Goal: Task Accomplishment & Management: Use online tool/utility

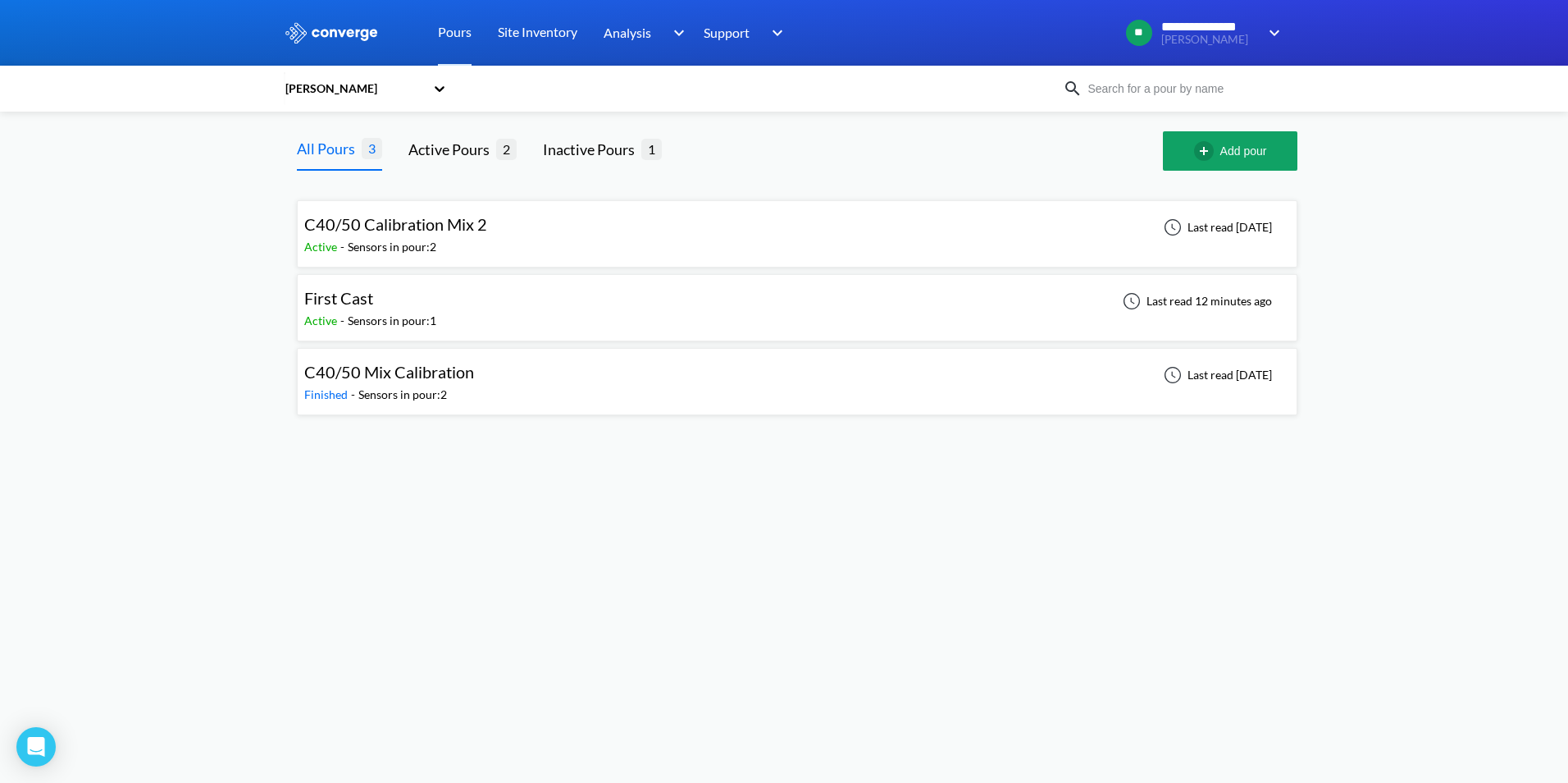
click at [417, 229] on span "C40/50 Calibration Mix 2" at bounding box center [395, 224] width 183 height 20
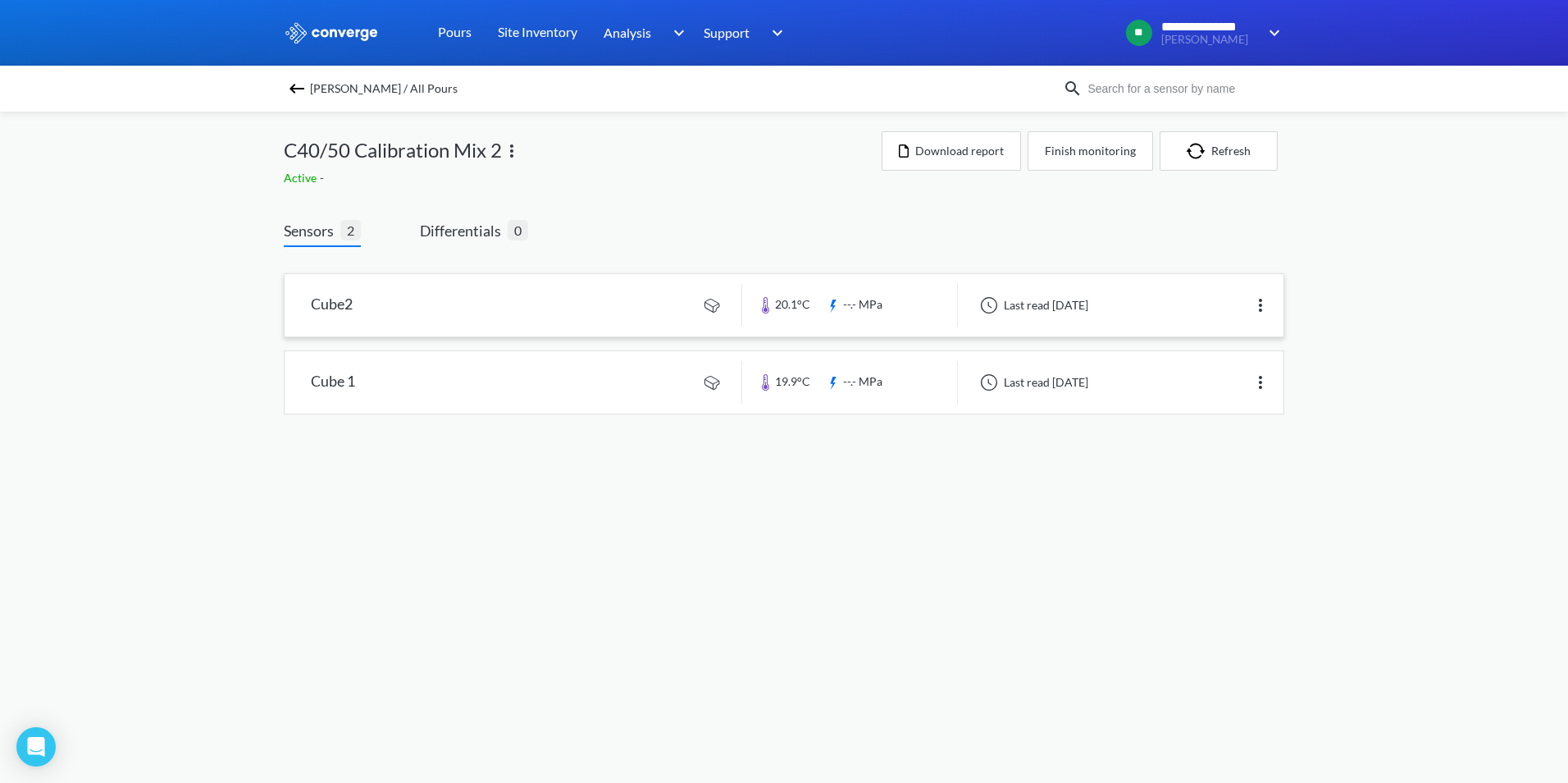
click at [561, 310] on link at bounding box center [784, 304] width 999 height 62
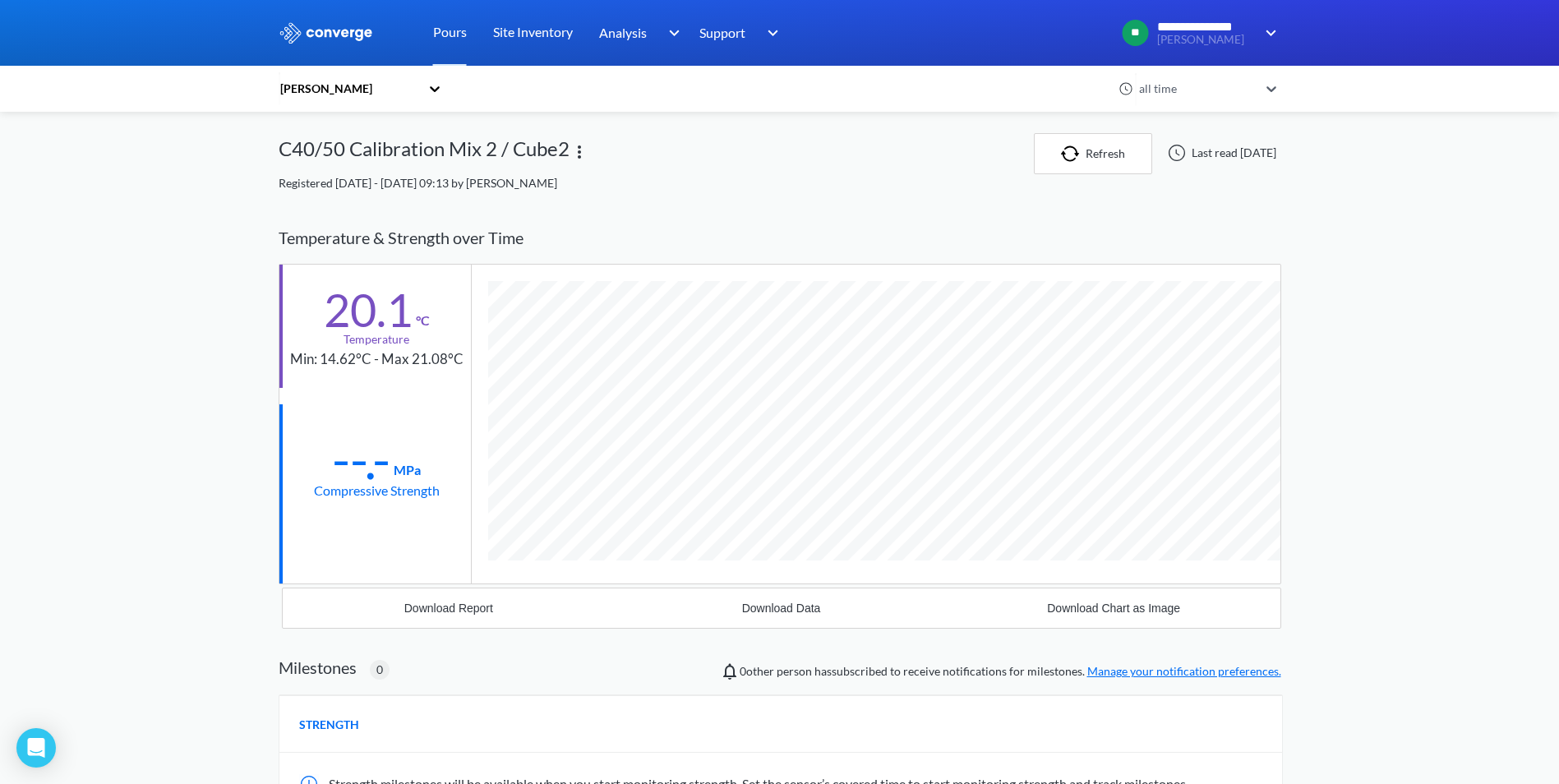
scroll to position [868, 1003]
click at [412, 88] on div "[PERSON_NAME]" at bounding box center [349, 89] width 142 height 18
click at [332, 161] on div "[PERSON_NAME]" at bounding box center [360, 165] width 164 height 31
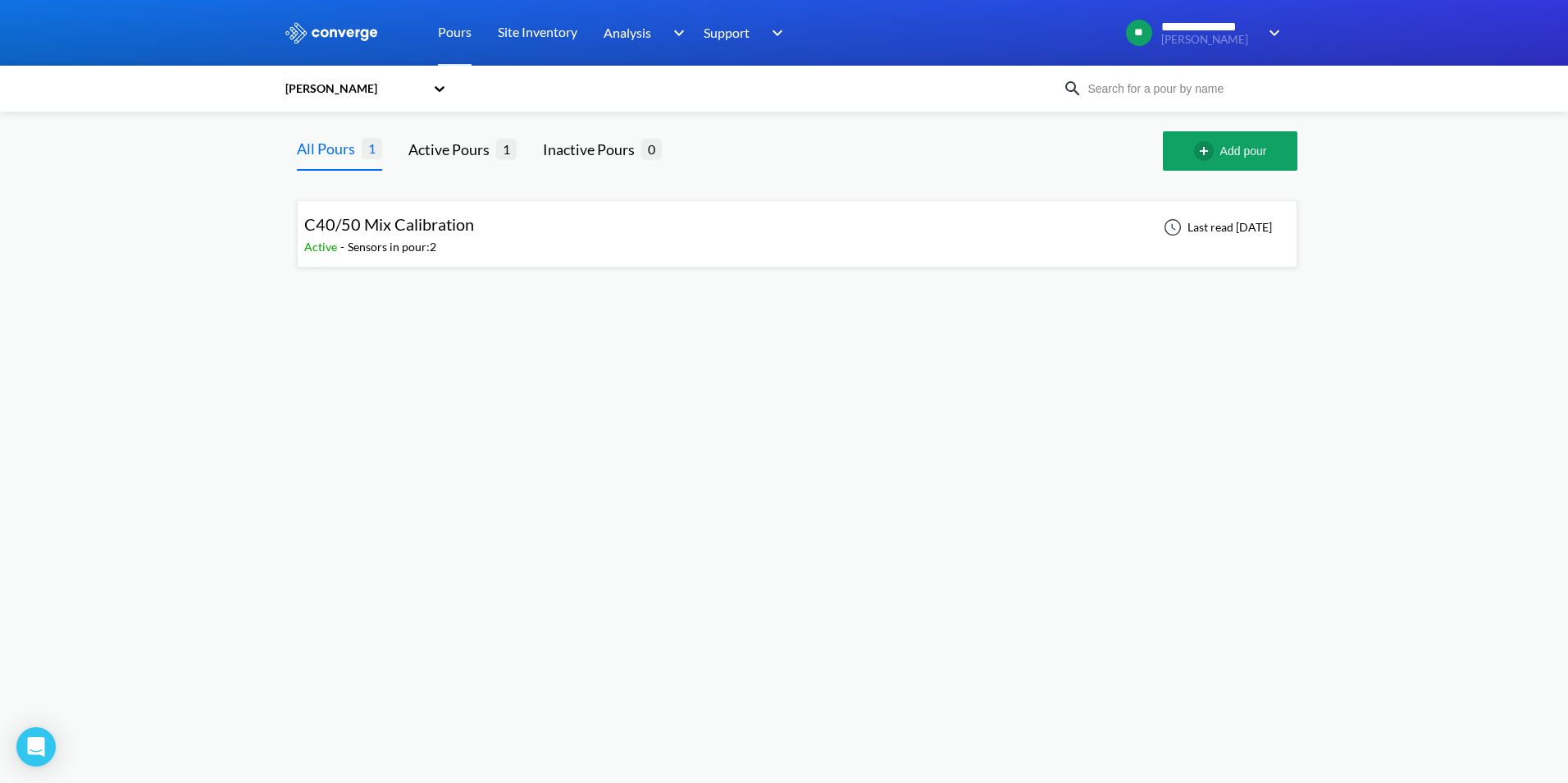
click at [393, 233] on span "C40/50 Mix Calibration" at bounding box center [388, 224] width 169 height 20
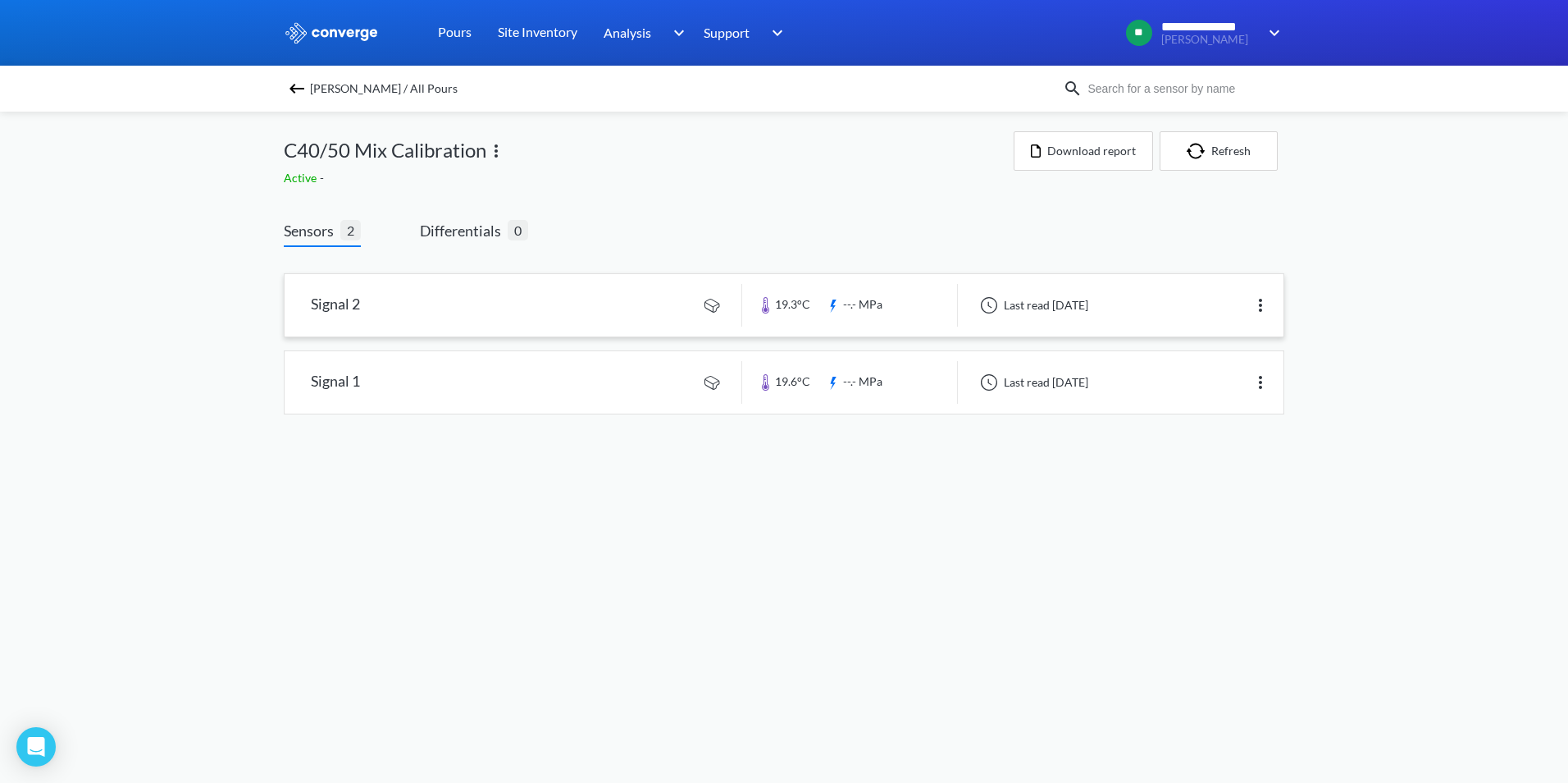
click at [617, 317] on link at bounding box center [784, 304] width 999 height 62
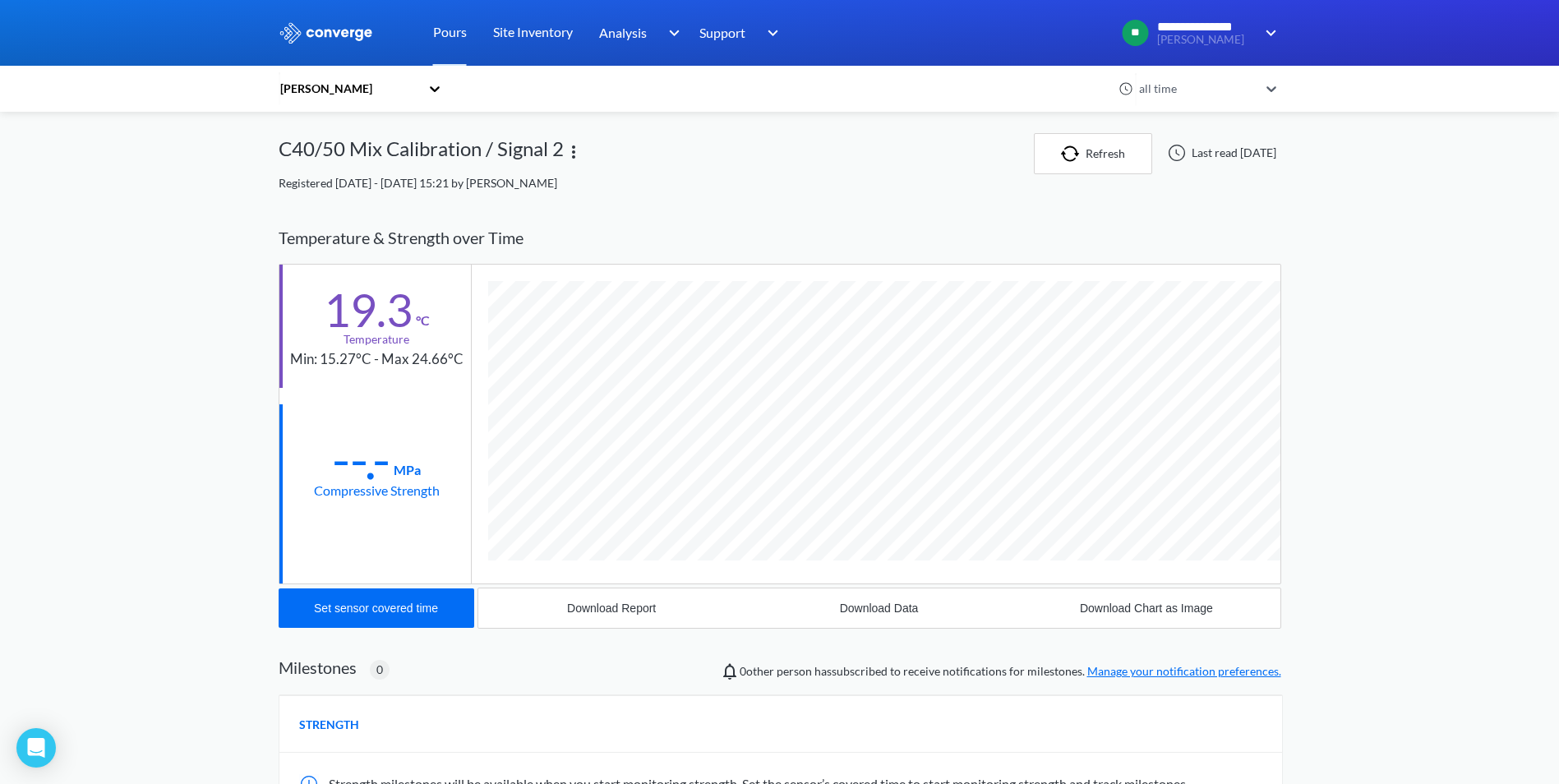
scroll to position [868, 1003]
click at [1061, 151] on img "button" at bounding box center [1074, 154] width 25 height 17
click at [401, 612] on div "Set sensor covered time" at bounding box center [376, 608] width 124 height 13
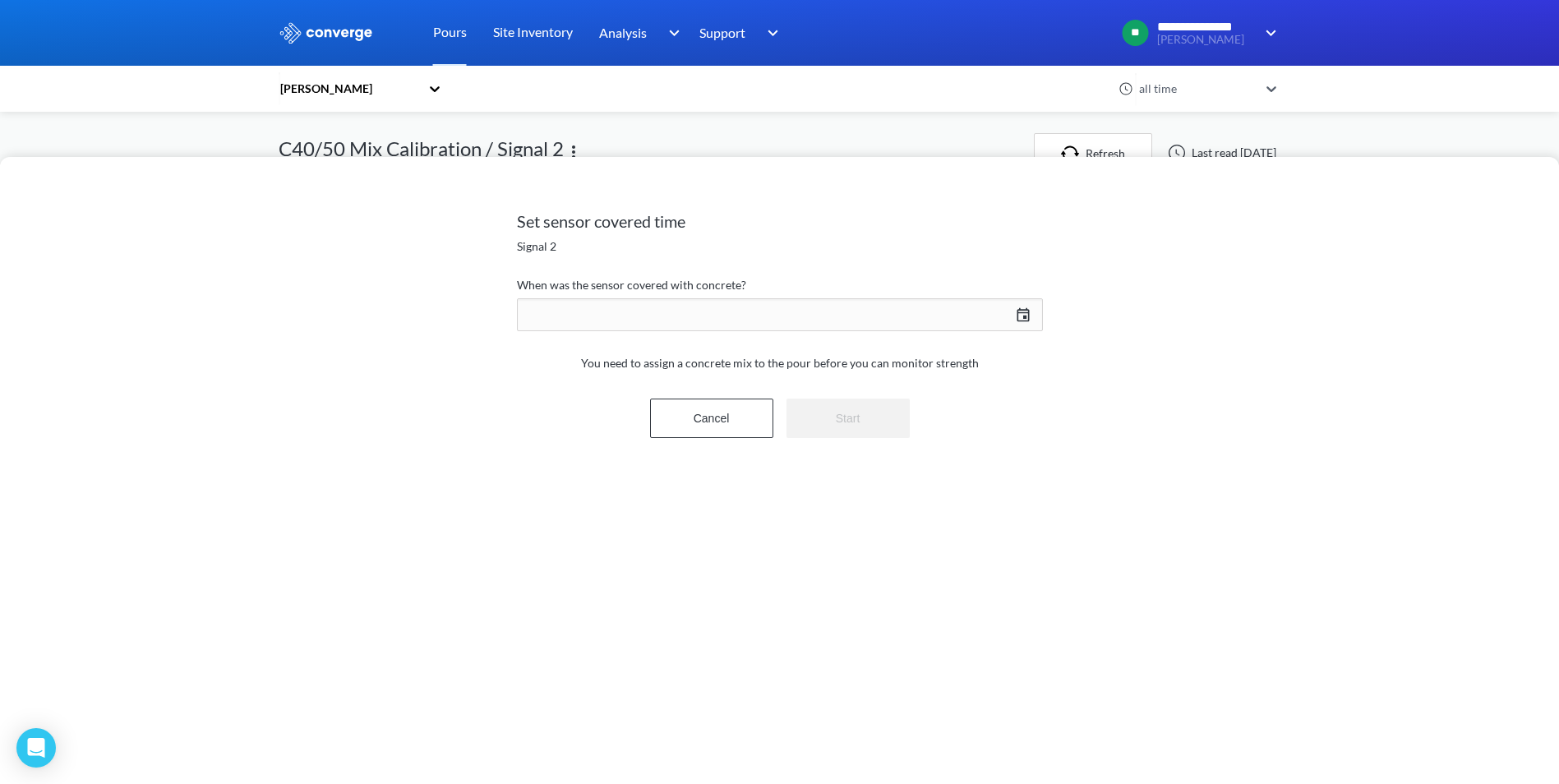
click at [654, 321] on div "[DATE] Press the down arrow key to interact with the calendar and select a date…" at bounding box center [780, 315] width 526 height 40
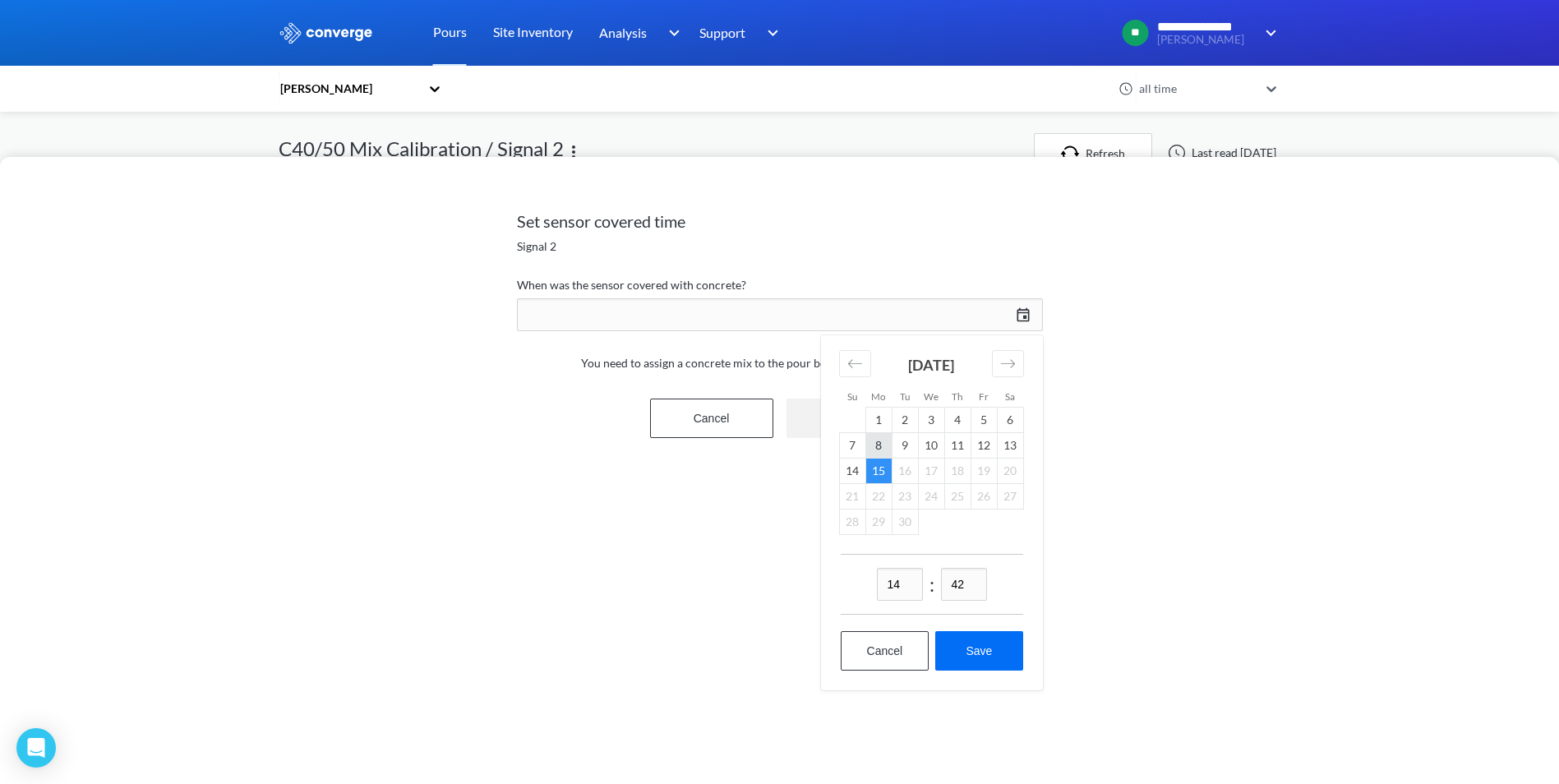
click at [878, 444] on td "8" at bounding box center [879, 445] width 27 height 26
click at [865, 585] on div "14 : 42" at bounding box center [932, 584] width 182 height 60
type input "16"
click at [981, 589] on input "42" at bounding box center [964, 584] width 46 height 33
type input "40"
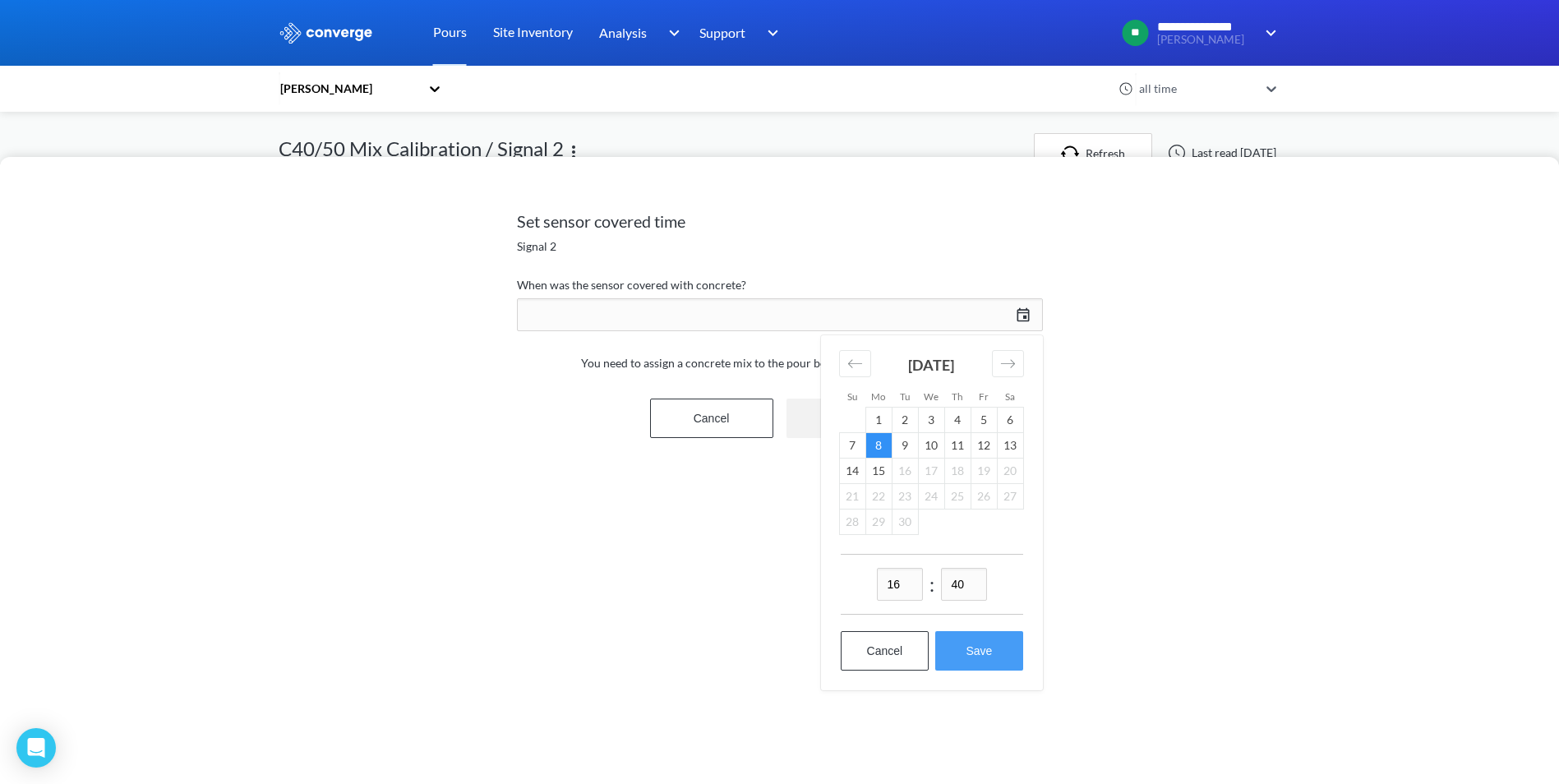
click at [992, 650] on button "Save" at bounding box center [978, 651] width 87 height 40
type input "16:40[DATE]"
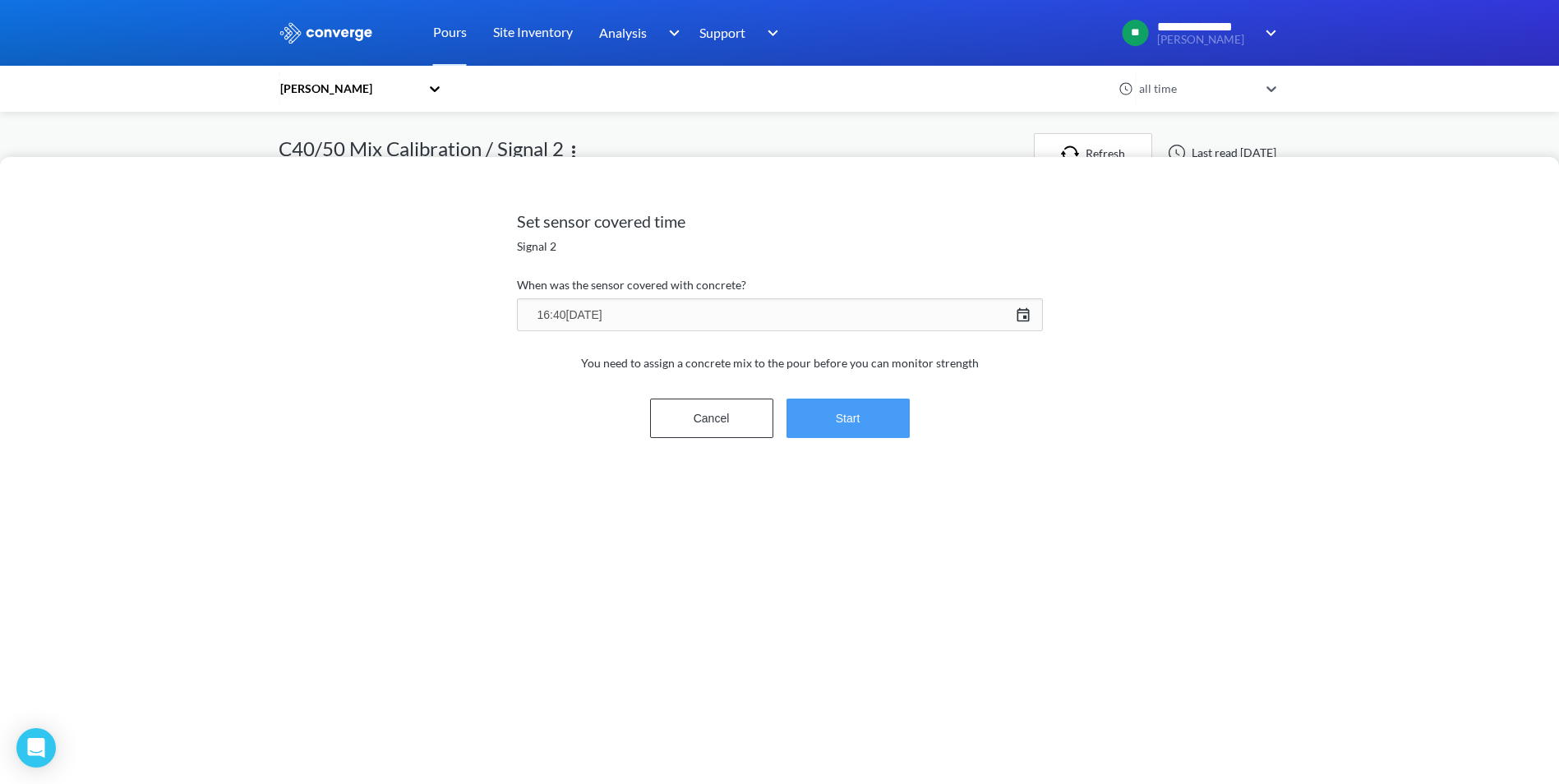
click at [834, 422] on button "Start" at bounding box center [848, 418] width 123 height 40
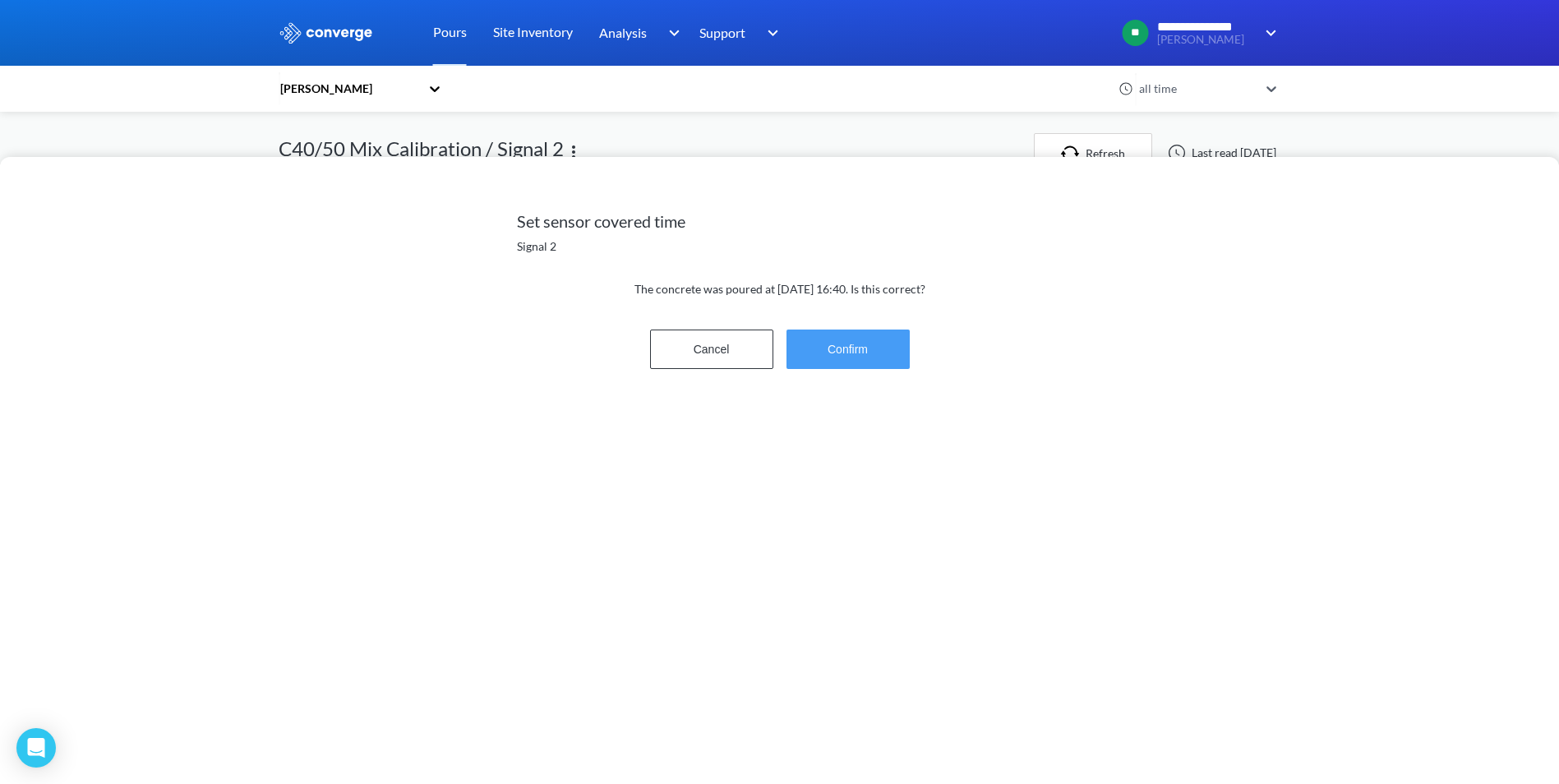
click at [847, 339] on button "Confirm" at bounding box center [848, 349] width 123 height 40
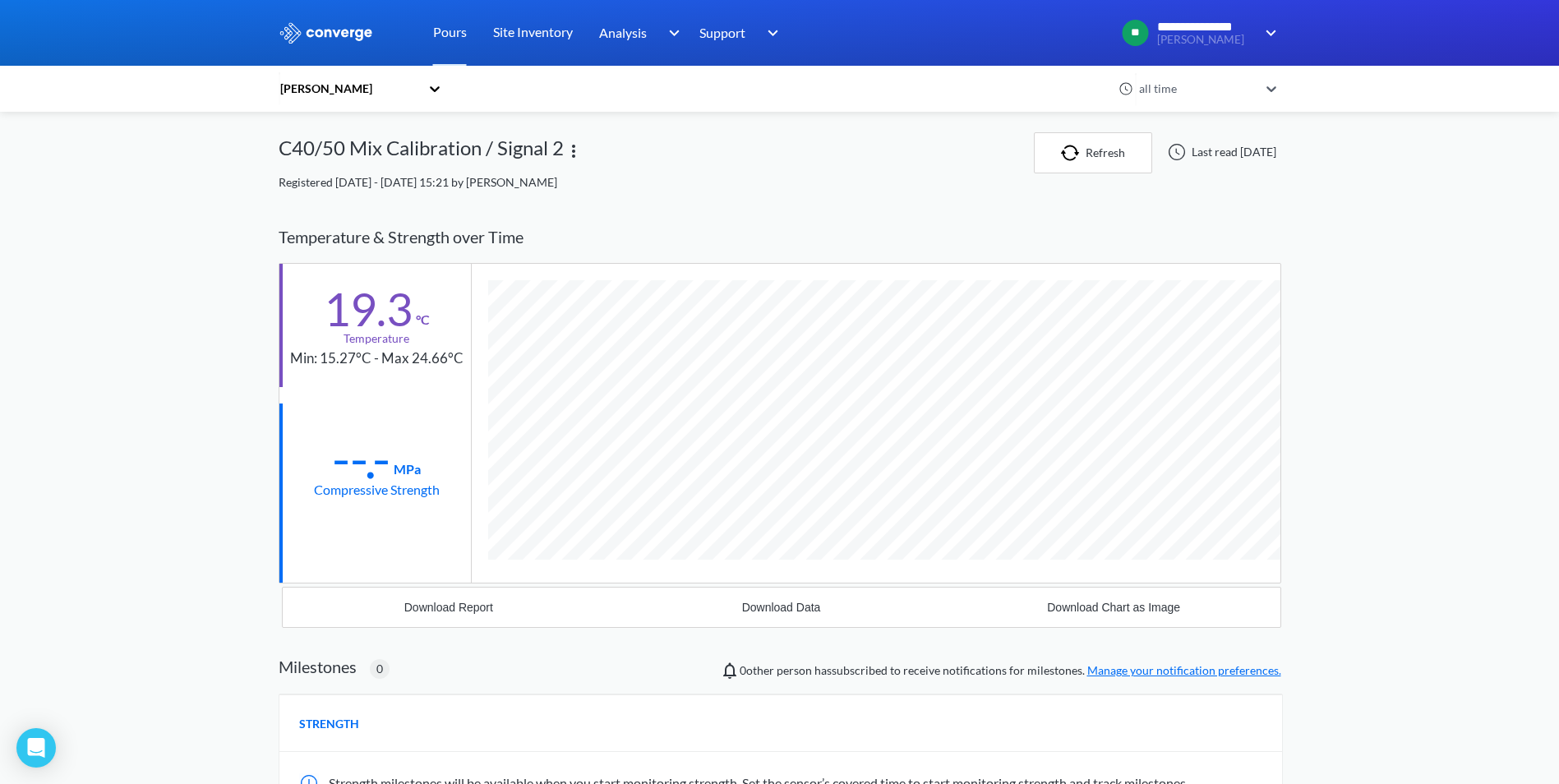
scroll to position [0, 0]
click at [440, 94] on div at bounding box center [435, 89] width 17 height 38
click at [324, 156] on div "[PERSON_NAME]" at bounding box center [360, 165] width 164 height 31
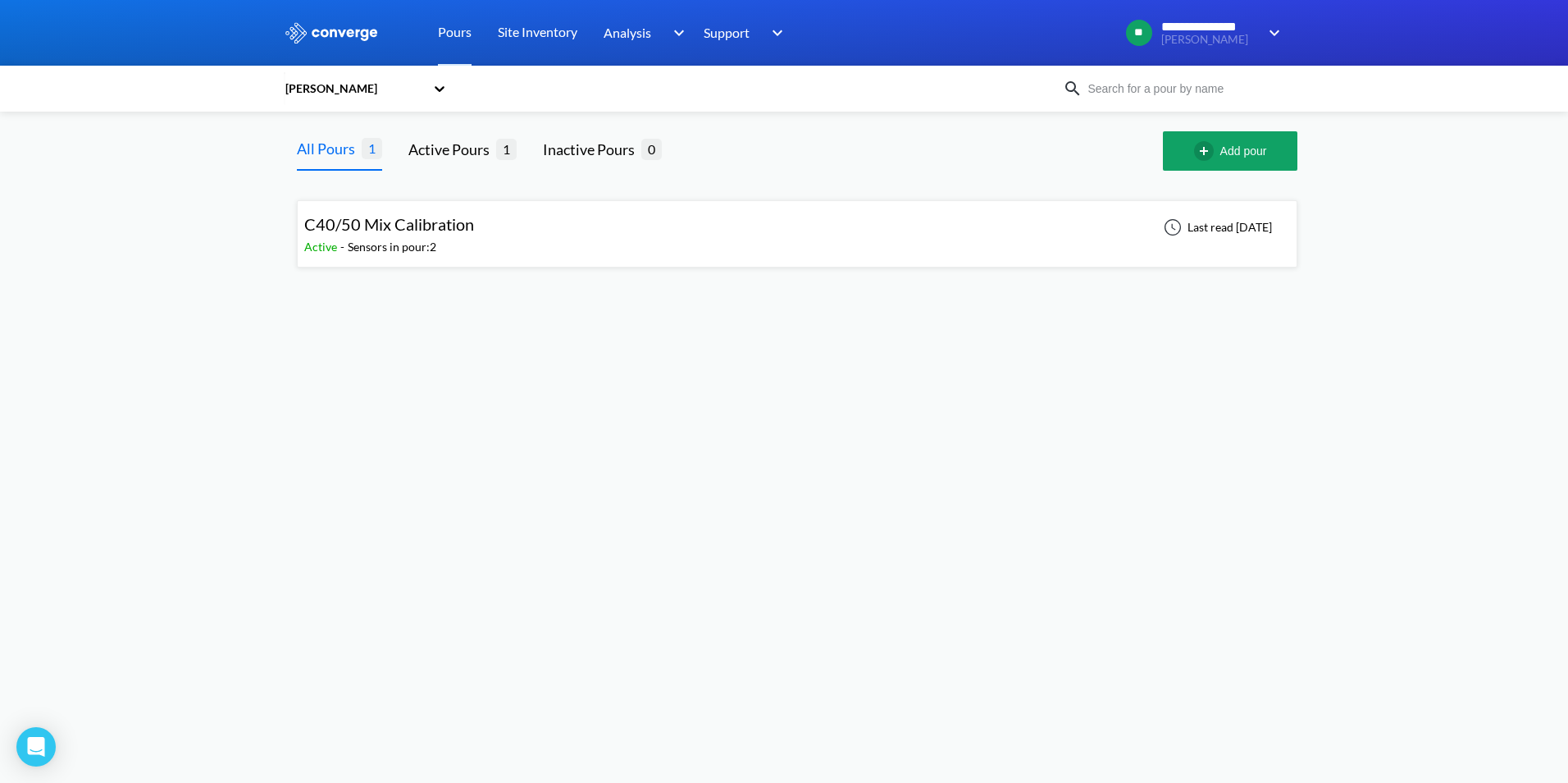
click at [393, 232] on span "C40/50 Mix Calibration" at bounding box center [388, 224] width 169 height 20
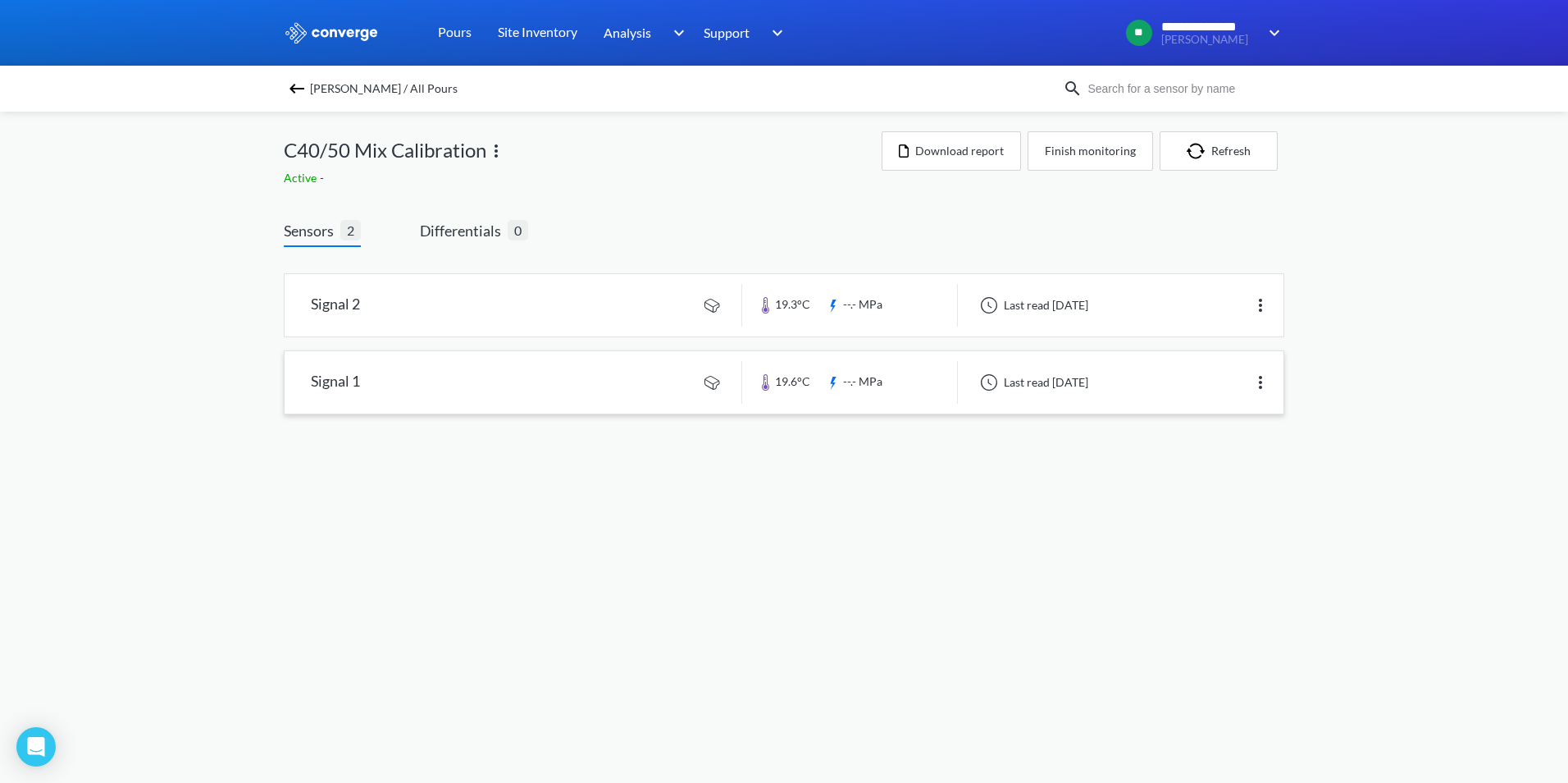
click at [543, 385] on link at bounding box center [784, 382] width 999 height 62
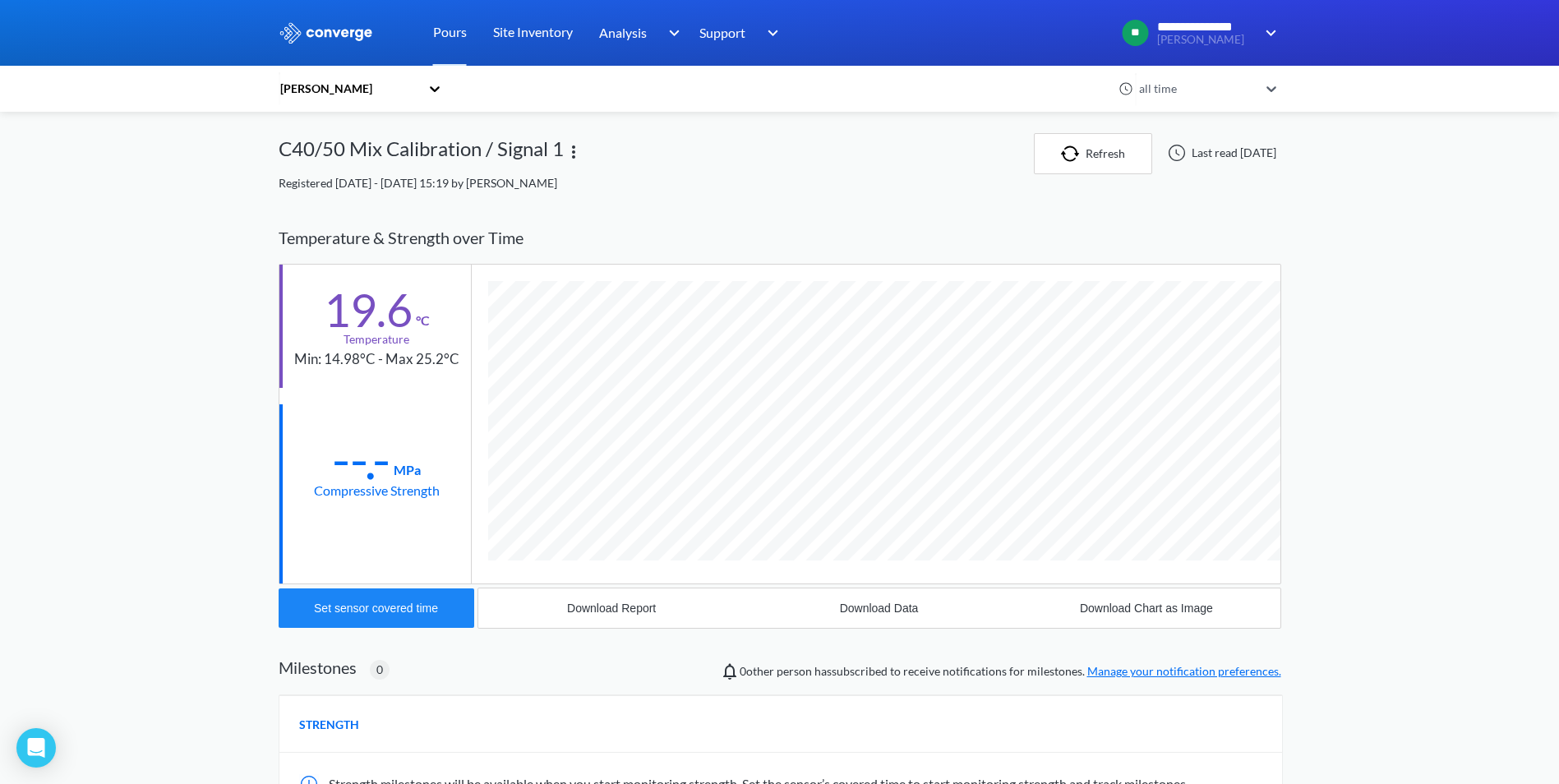
scroll to position [868, 1003]
click at [415, 614] on div "Set sensor covered time" at bounding box center [376, 608] width 124 height 13
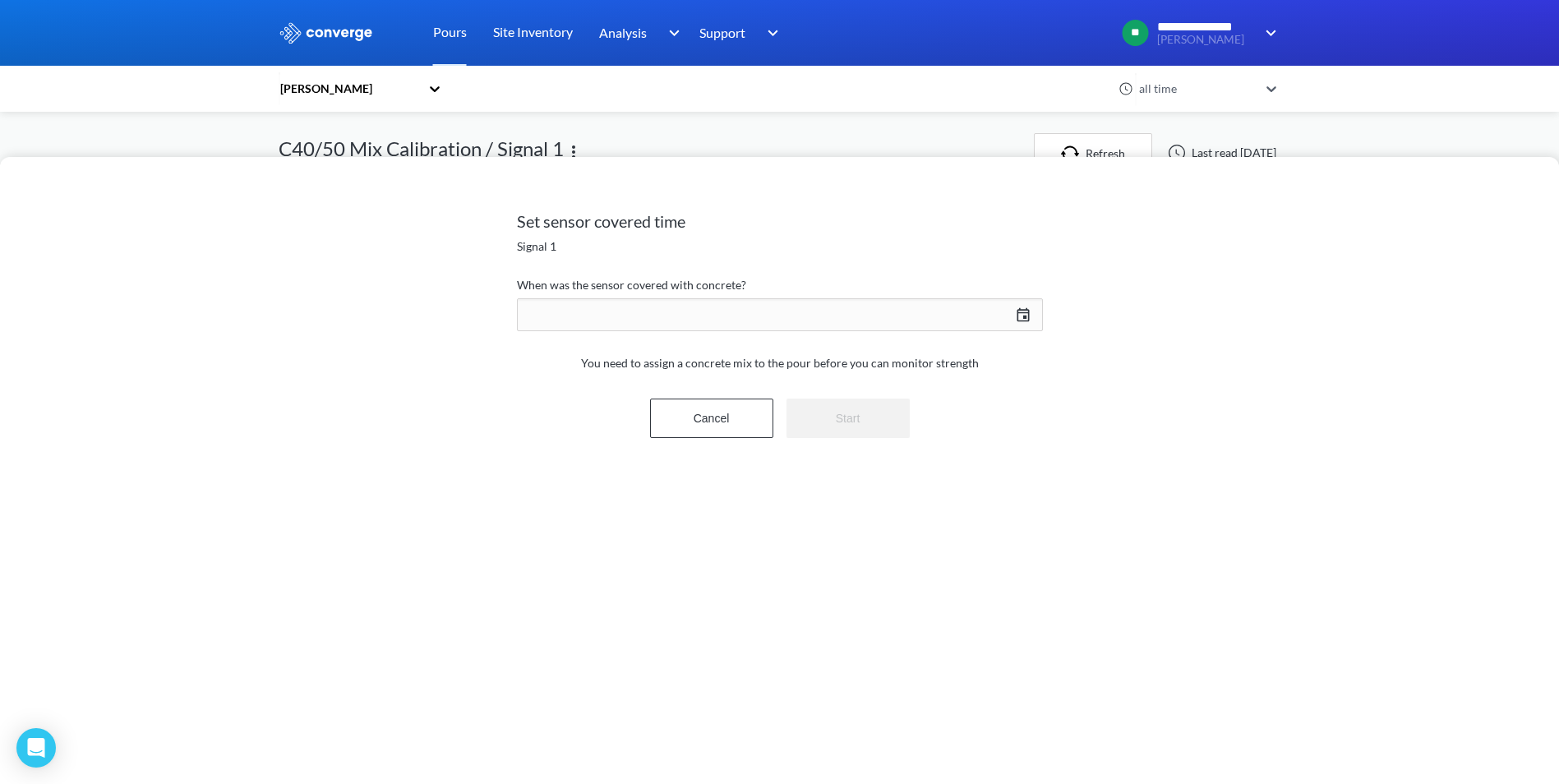
click at [733, 311] on div "[DATE] Press the down arrow key to interact with the calendar and select a date…" at bounding box center [780, 315] width 526 height 40
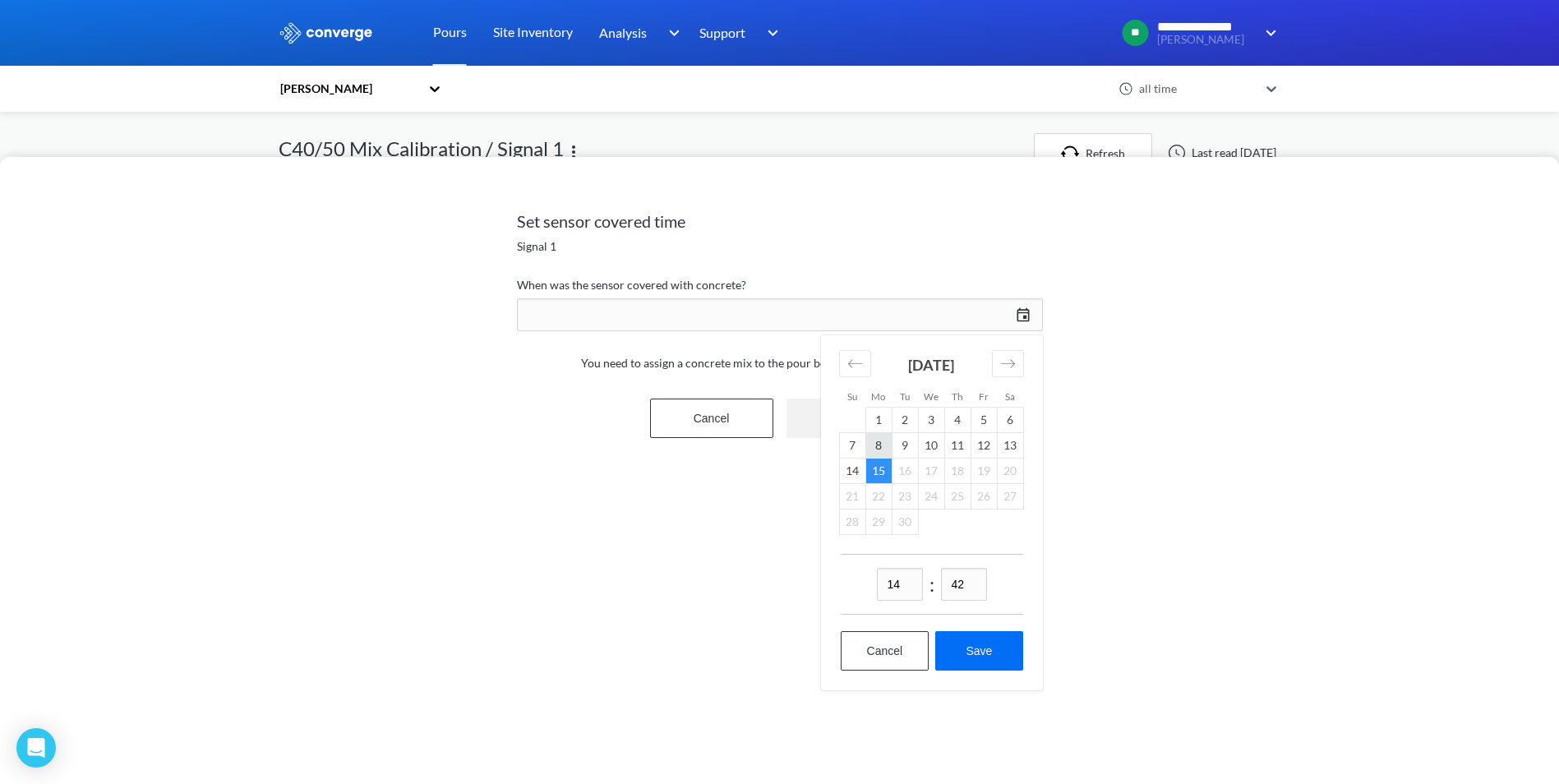
click at [876, 450] on td "8" at bounding box center [879, 445] width 27 height 26
drag, startPoint x: 903, startPoint y: 582, endPoint x: 799, endPoint y: 581, distance: 104.0
click at [799, 582] on div "Set sensor covered time Signal 1 When was the sensor covered with concrete? [DA…" at bounding box center [780, 470] width 1559 height 627
type input "16"
click at [971, 585] on input "42" at bounding box center [964, 584] width 46 height 33
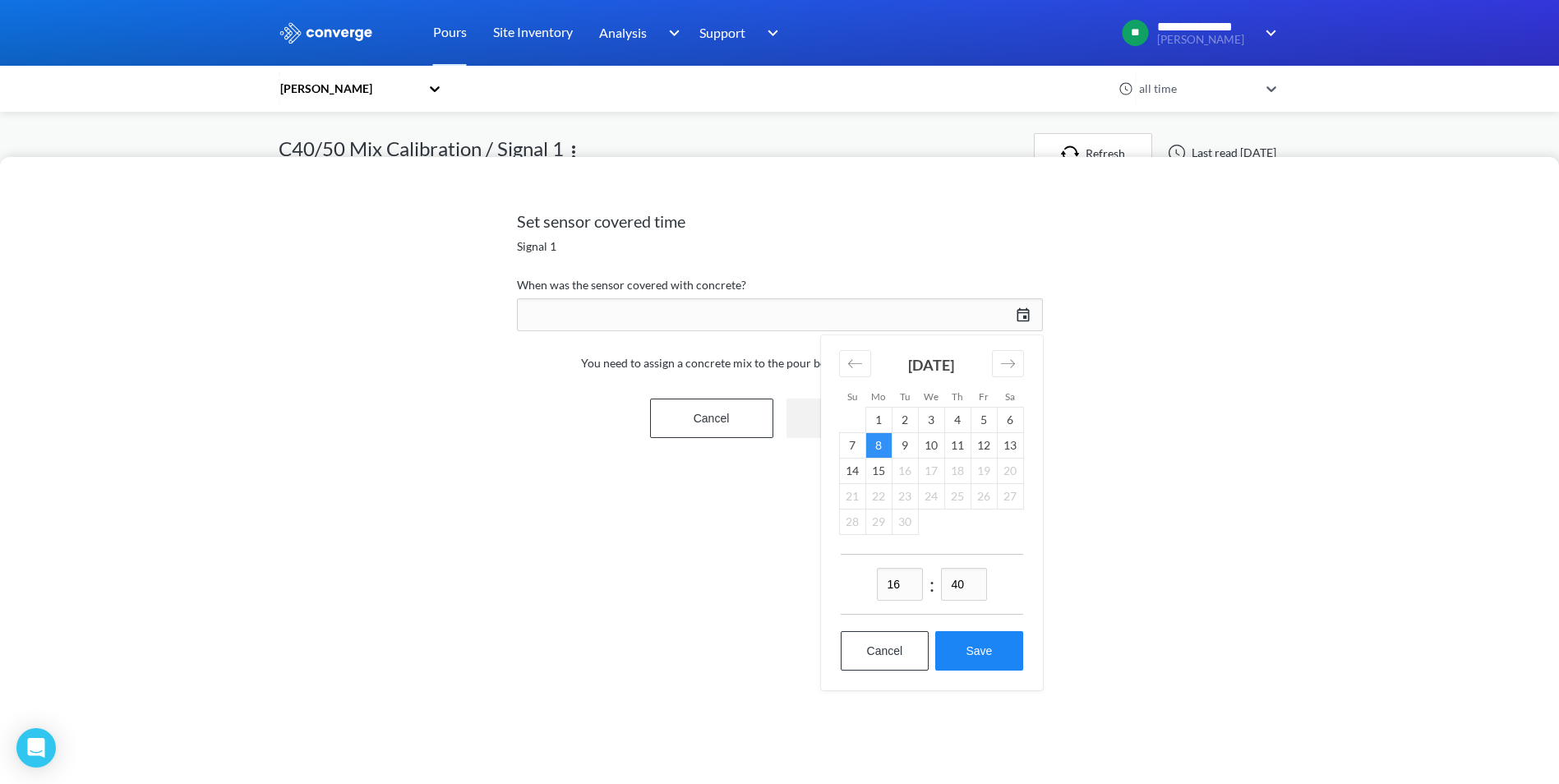
type input "40"
click at [986, 641] on button "Save" at bounding box center [978, 651] width 87 height 40
type input "16:40[DATE]"
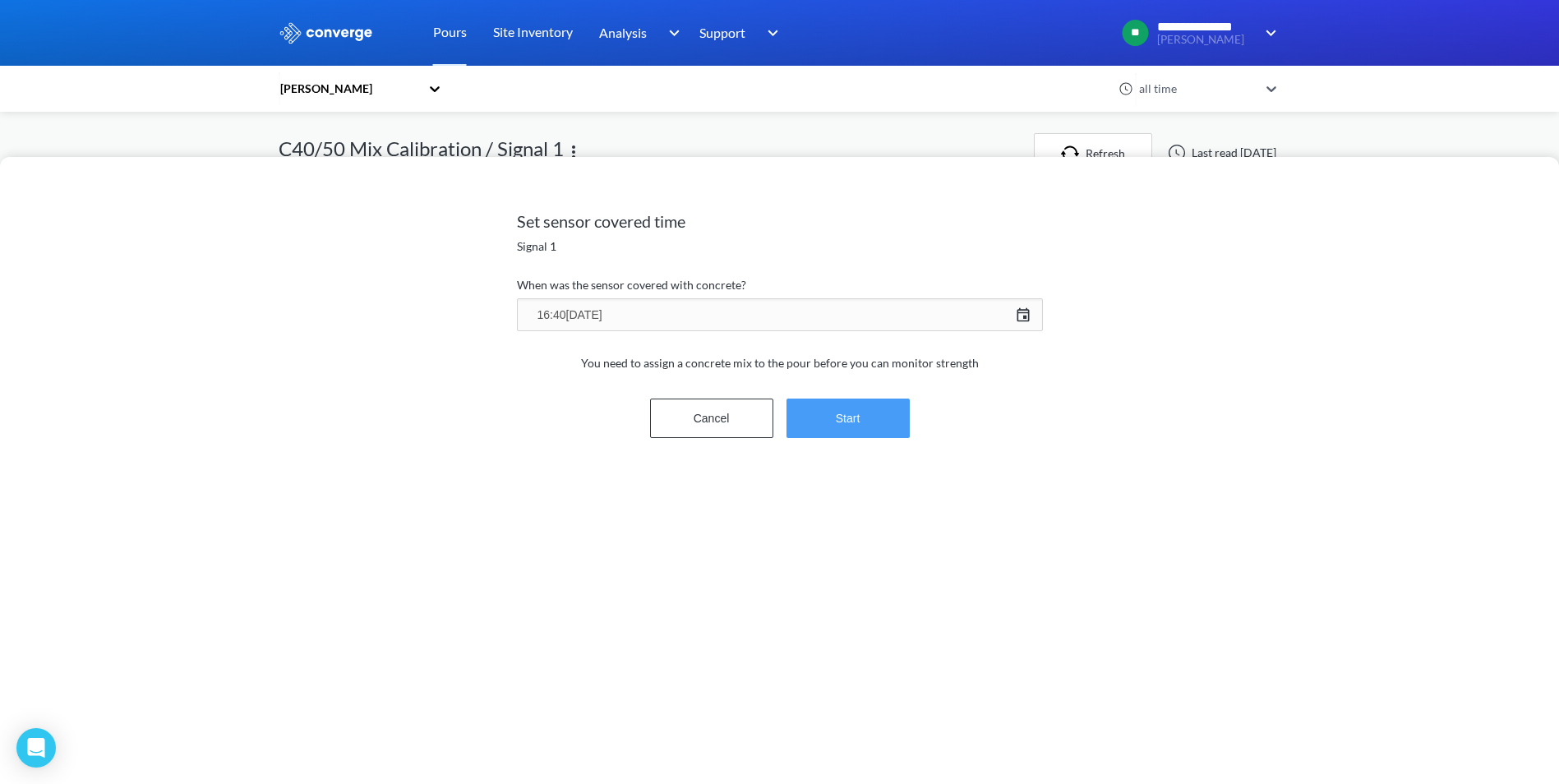
click at [849, 406] on button "Start" at bounding box center [848, 418] width 123 height 40
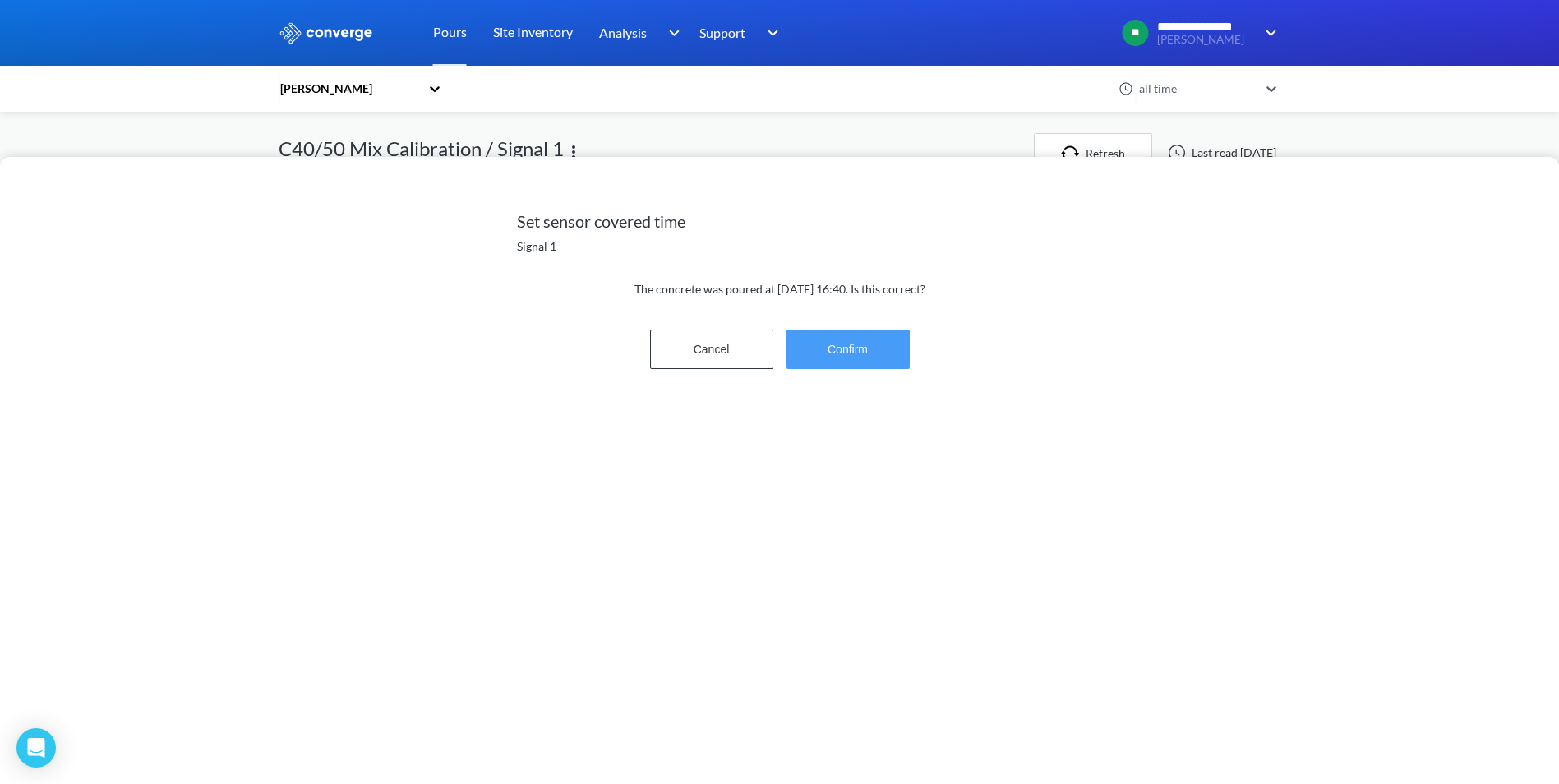
click at [856, 350] on button "Confirm" at bounding box center [848, 349] width 123 height 40
